Goal: Obtain resource: Obtain resource

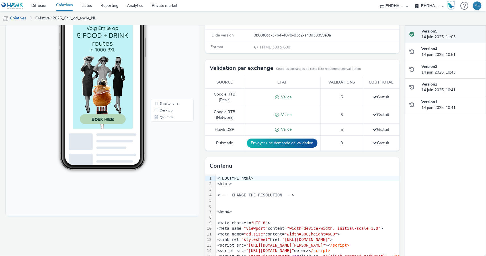
click at [136, 179] on body "12:07 Smartphone Desktop QR Code" at bounding box center [103, 99] width 194 height 234
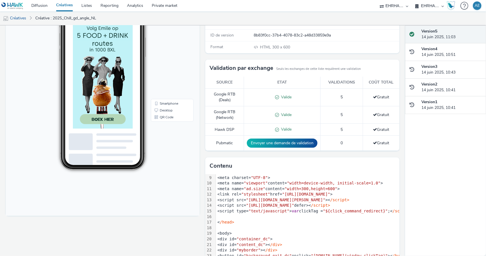
scroll to position [46, 0]
drag, startPoint x: 393, startPoint y: 175, endPoint x: 192, endPoint y: 192, distance: 201.8
copy div "<link rel= "stylesheet" href= "[URL][DOMAIN_NAME]" >"
drag, startPoint x: 383, startPoint y: 198, endPoint x: 228, endPoint y: 196, distance: 155.0
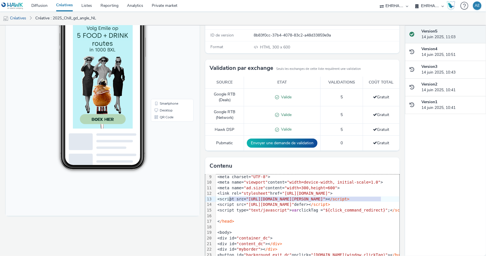
click at [228, 196] on div "<script src= "[URL][DOMAIN_NAME][PERSON_NAME]" >< /script>" at bounding box center [317, 199] width 202 height 6
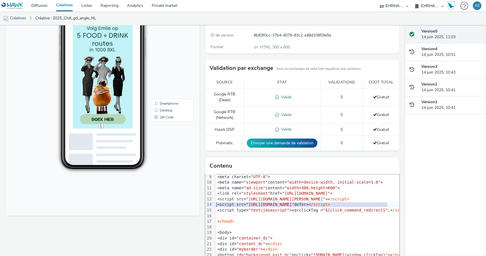
drag, startPoint x: 388, startPoint y: 203, endPoint x: 210, endPoint y: 202, distance: 177.7
click at [210, 202] on div "99 1 2 3 4 5 6 7 8 9 10 11 12 13 14 15 16 17 18 19 20 21 22 23 24 25 26 27 › <!…" at bounding box center [302, 216] width 194 height 85
copy div "<script src= "[URL][DOMAIN_NAME]" defer>< /script>"
drag, startPoint x: 318, startPoint y: 209, endPoint x: 373, endPoint y: 210, distance: 54.4
click at [373, 210] on span ""${click_command_redirect}"" at bounding box center [355, 210] width 65 height 5
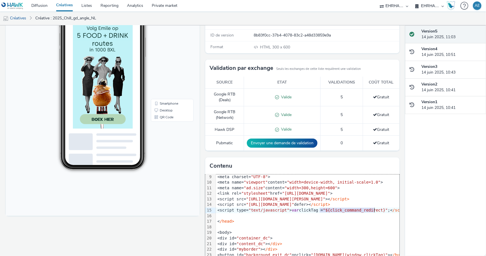
copy span "${click_command_redirect}"
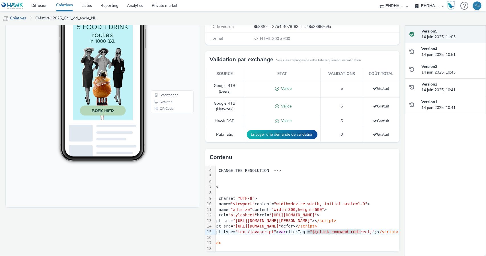
scroll to position [16, 24]
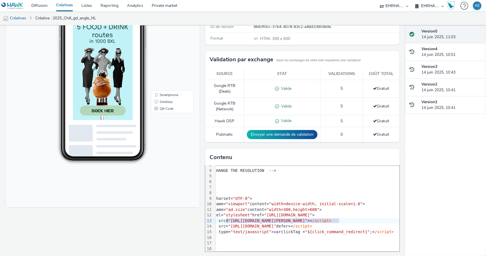
drag, startPoint x: 330, startPoint y: 219, endPoint x: 220, endPoint y: 220, distance: 110.2
click at [228, 220] on span ""[URL][DOMAIN_NAME][PERSON_NAME]"" at bounding box center [267, 220] width 79 height 5
copy span "[URL][DOMAIN_NAME][PERSON_NAME]"
